Goal: Obtain resource: Download file/media

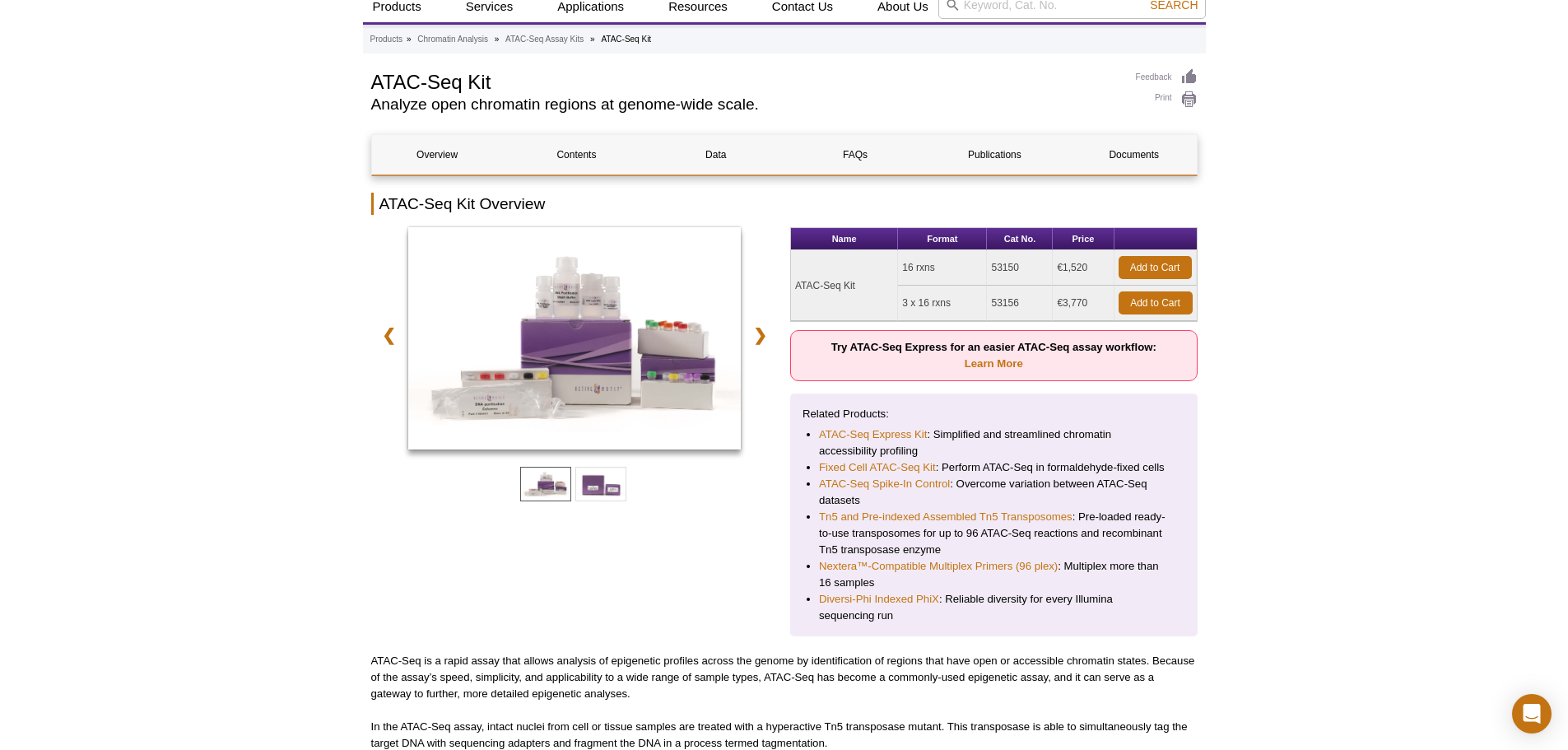
scroll to position [82, 0]
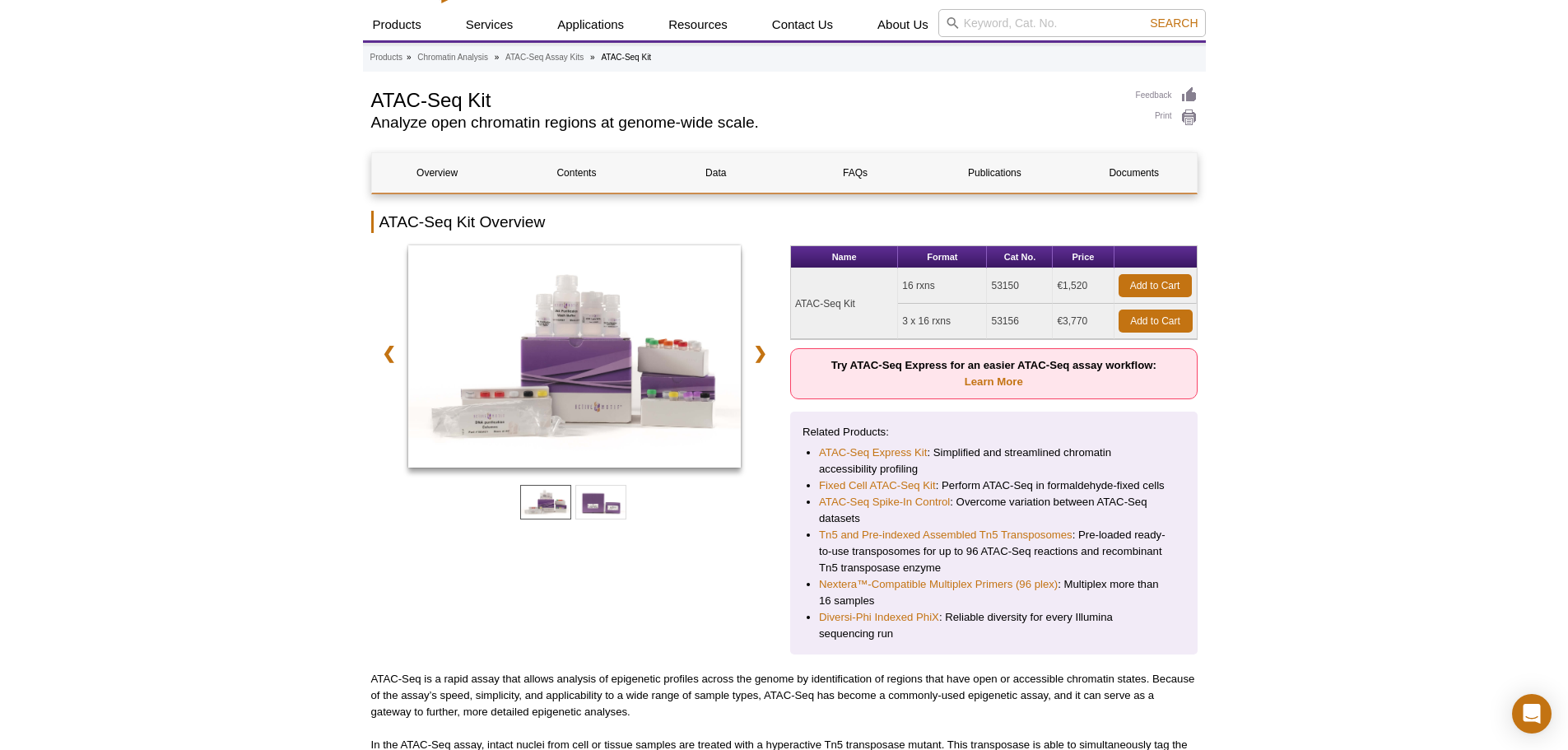
drag, startPoint x: 943, startPoint y: 344, endPoint x: 922, endPoint y: 367, distance: 31.1
drag, startPoint x: 922, startPoint y: 367, endPoint x: 1322, endPoint y: 402, distance: 401.5
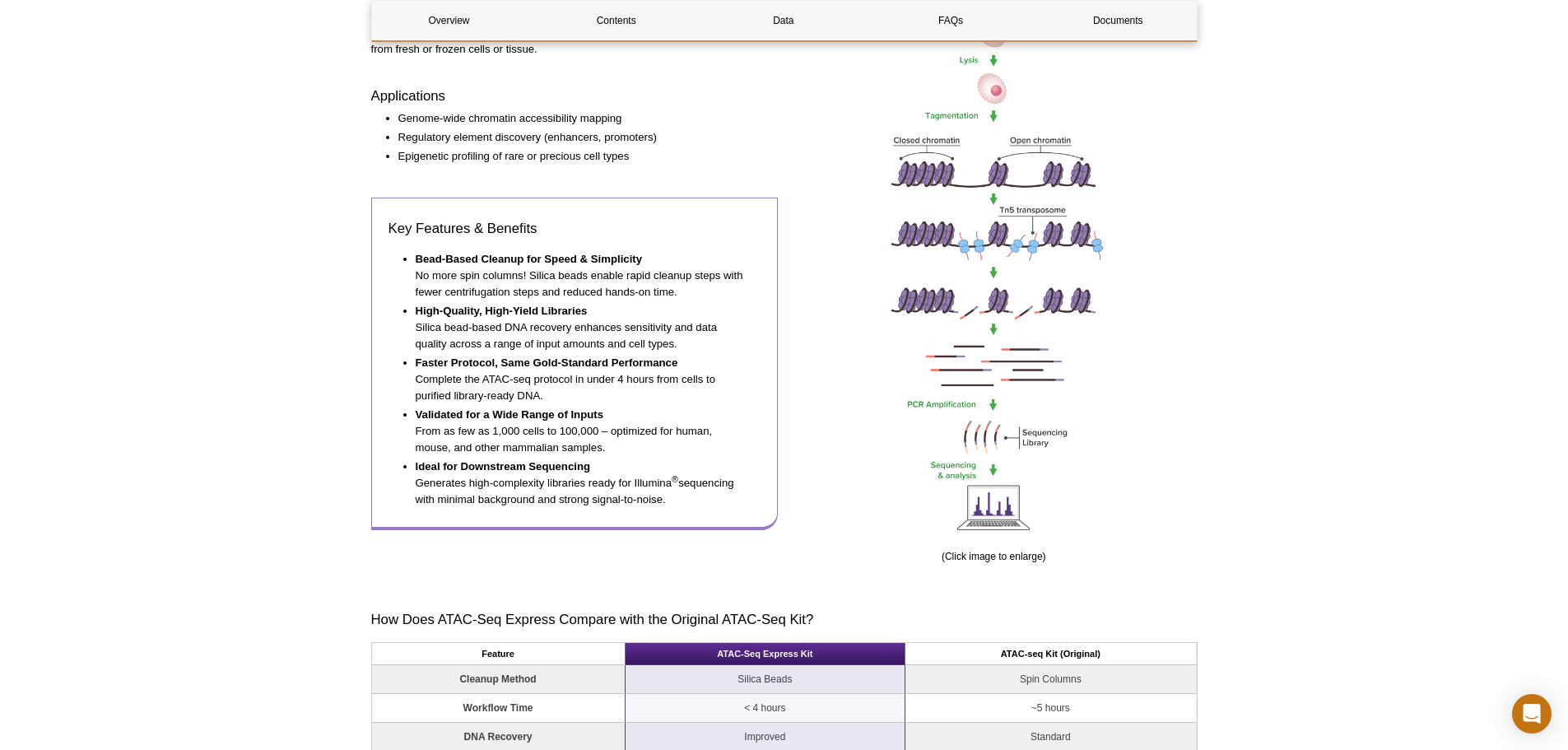
scroll to position [905, 0]
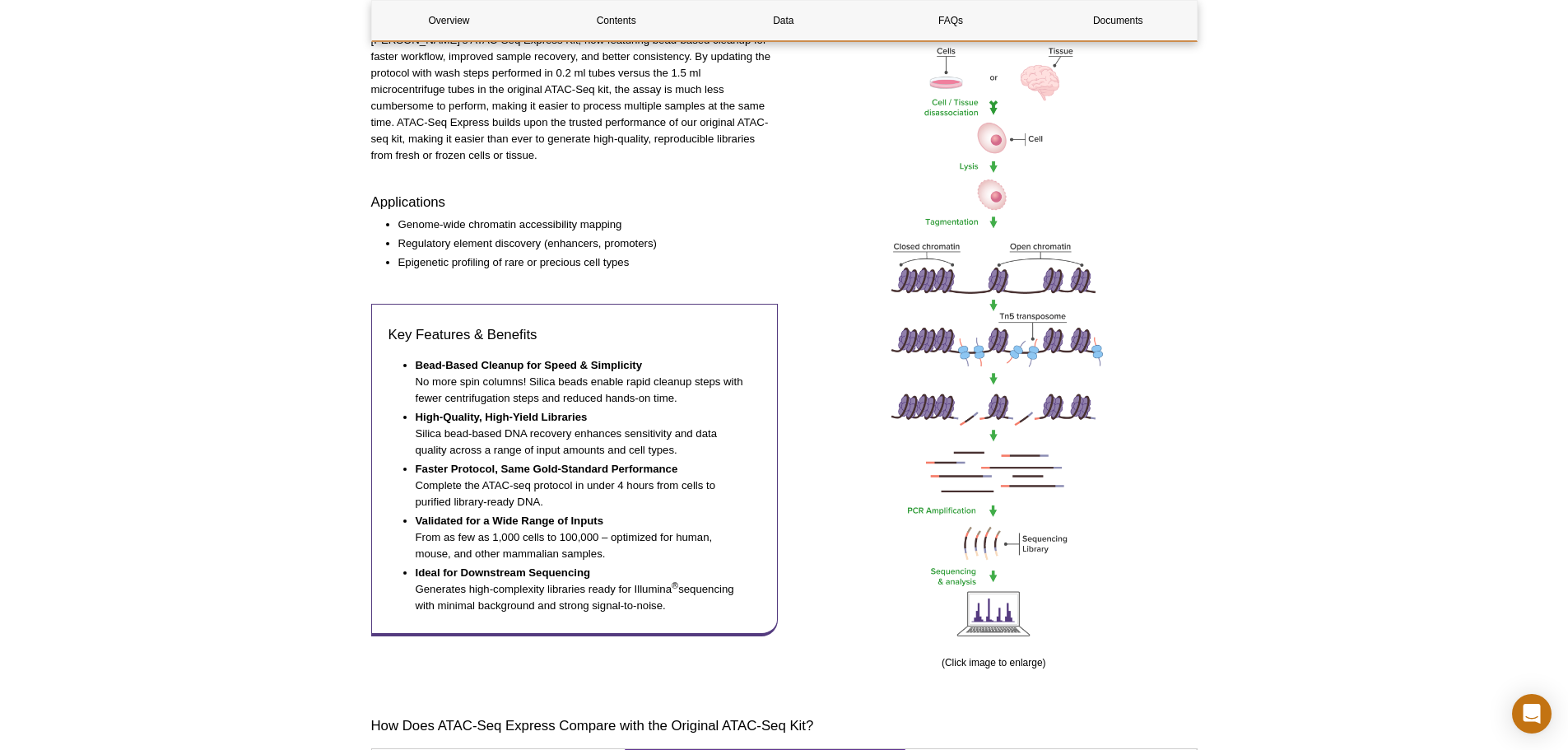
scroll to position [576, 0]
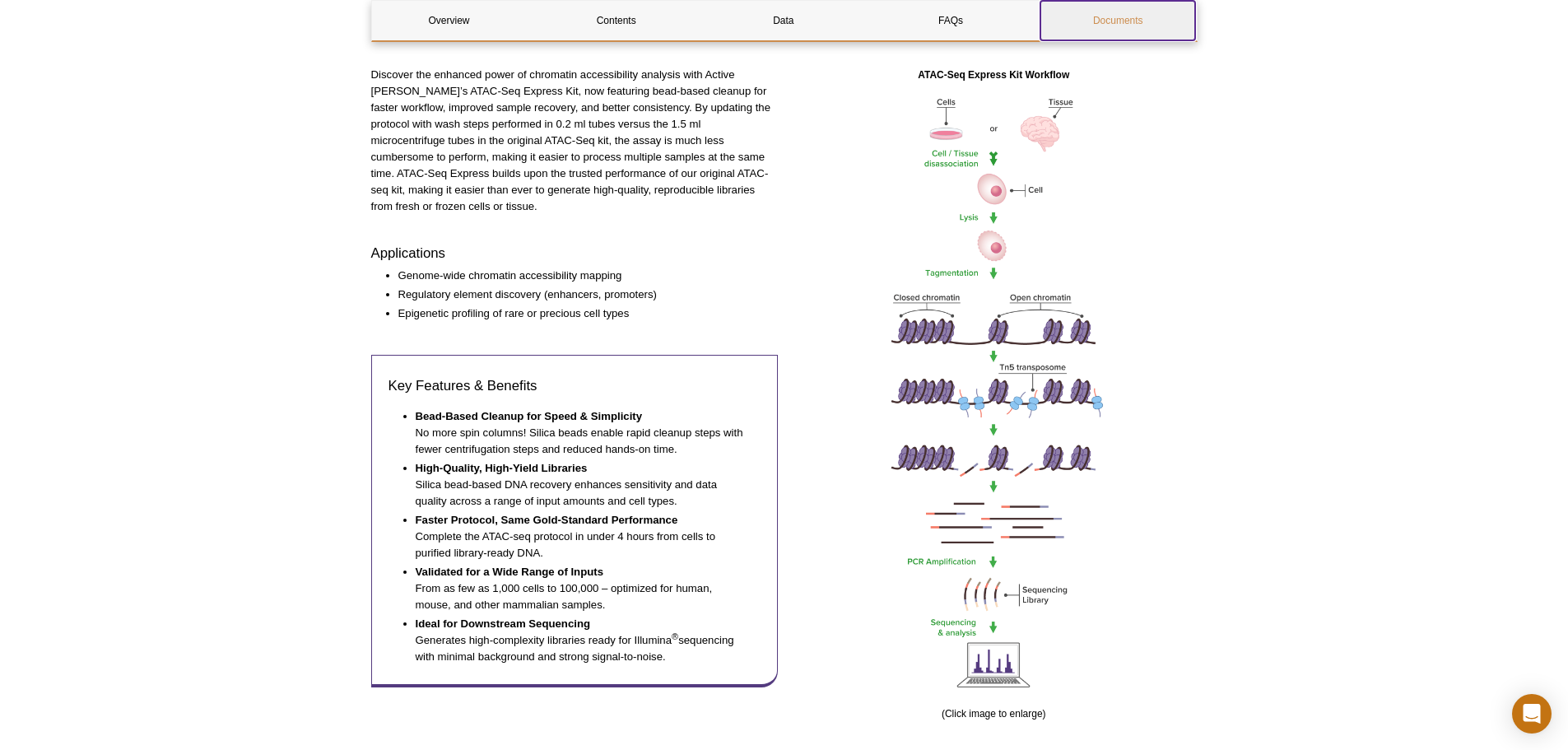
click at [1128, 22] on link "Documents" at bounding box center [1118, 21] width 155 height 40
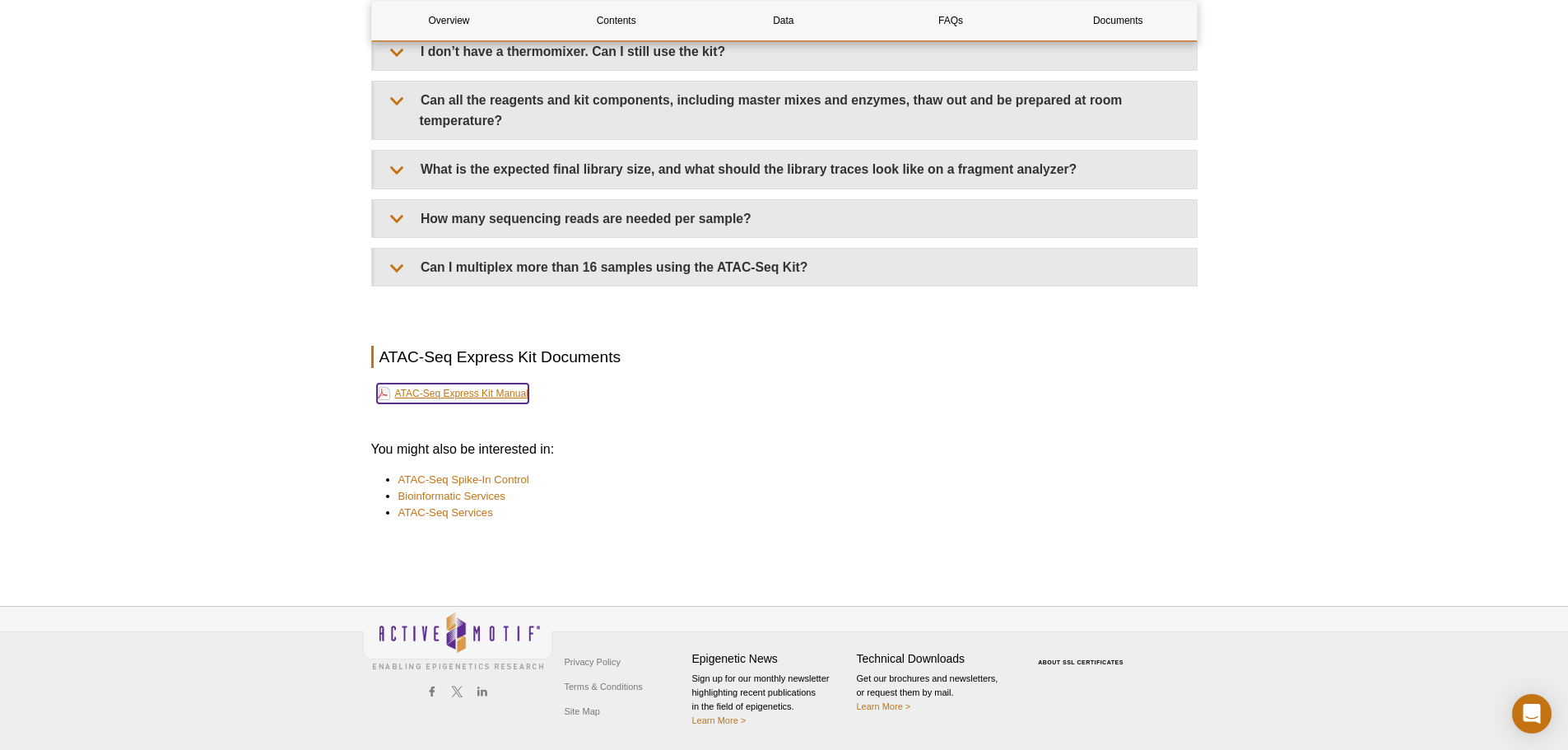
click at [415, 389] on link "ATAC-Seq Express Kit Manual" at bounding box center [453, 393] width 152 height 20
